Goal: Ask a question

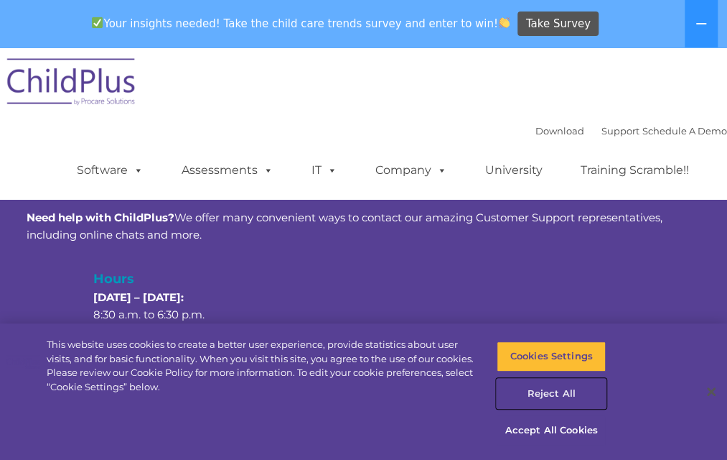
click at [529, 394] on button "Reject All" at bounding box center [551, 393] width 109 height 30
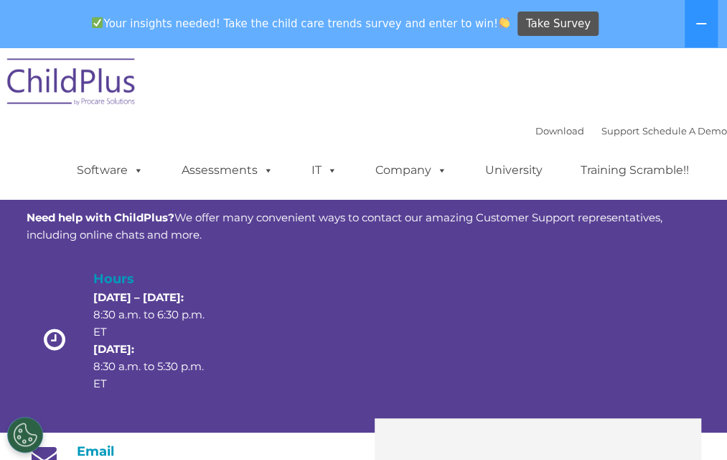
click at [54, 335] on icon at bounding box center [54, 339] width 34 height 25
click at [151, 313] on p "[DATE] – [DATE]: 8:30 a.m. to 6:30 p.m. ET [DATE]: 8:30 a.m. to 5:30 p.m. ET" at bounding box center [149, 340] width 113 height 103
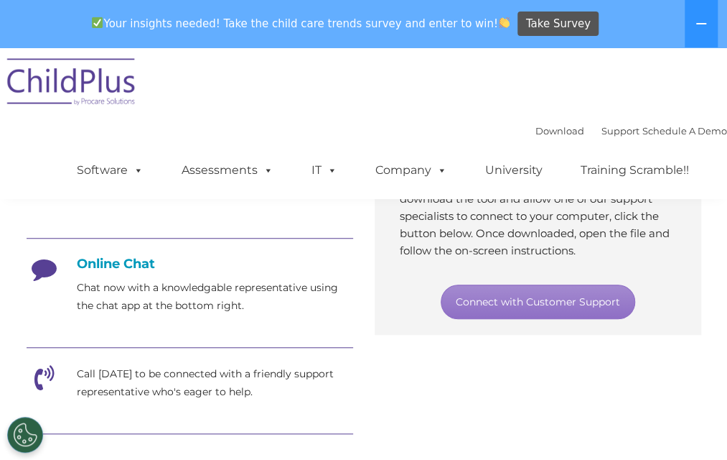
scroll to position [373, 0]
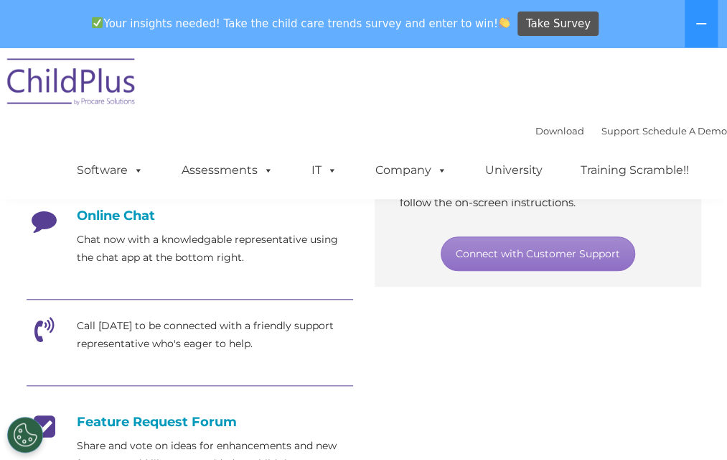
click at [103, 218] on h4 "Online Chat" at bounding box center [190, 216] width 327 height 16
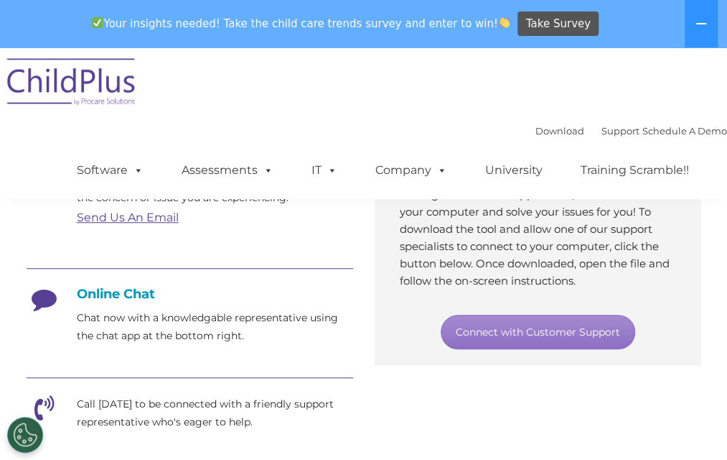
scroll to position [286, 0]
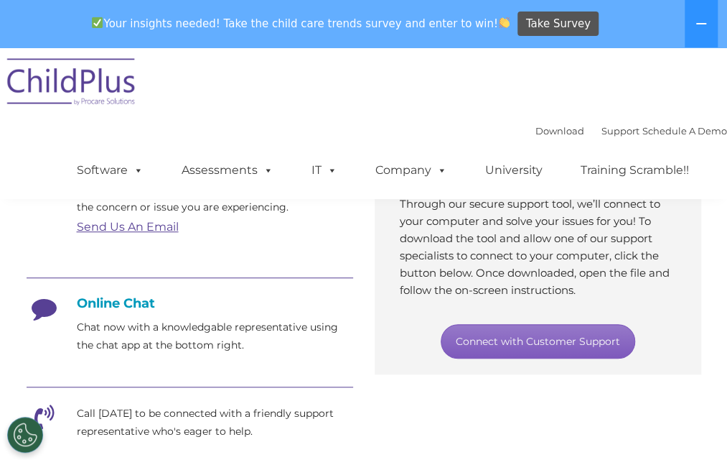
click at [552, 343] on link "Connect with Customer Support" at bounding box center [538, 341] width 195 height 34
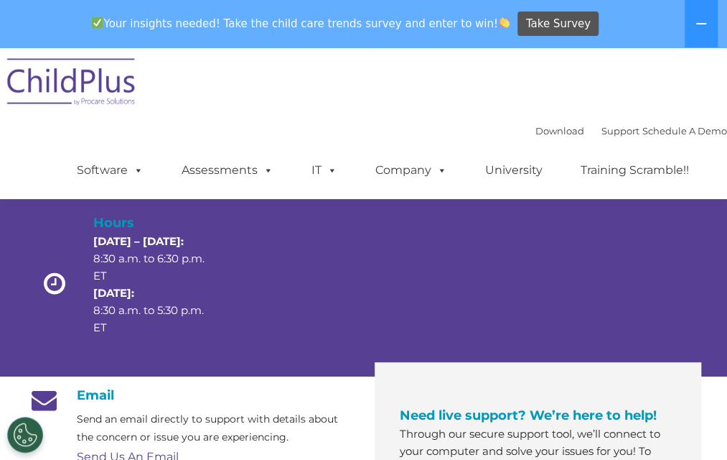
scroll to position [0, 0]
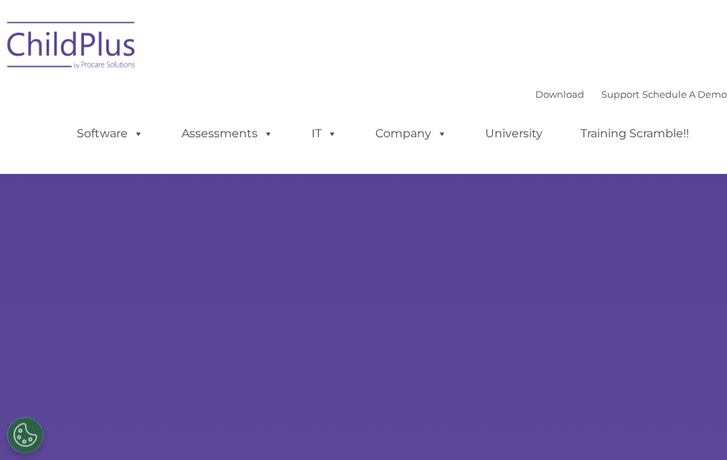
select select "MEDIUM"
